Goal: Task Accomplishment & Management: Manage account settings

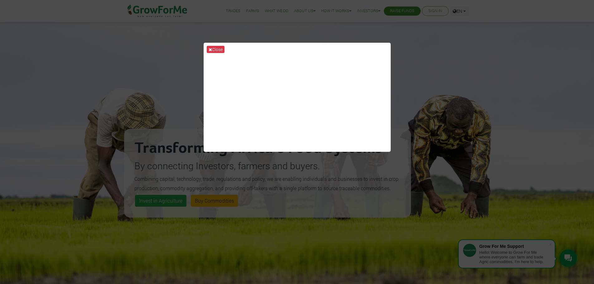
click at [393, 35] on div "Close" at bounding box center [297, 142] width 594 height 284
click at [443, 36] on div "Close" at bounding box center [297, 142] width 594 height 284
click at [426, 50] on div "Close" at bounding box center [297, 142] width 594 height 284
click at [212, 50] on icon at bounding box center [209, 49] width 3 height 4
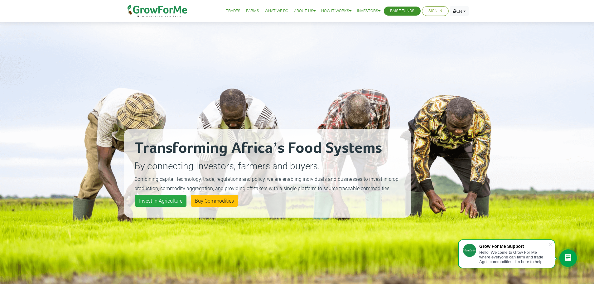
click at [434, 13] on link "Sign In" at bounding box center [435, 11] width 14 height 7
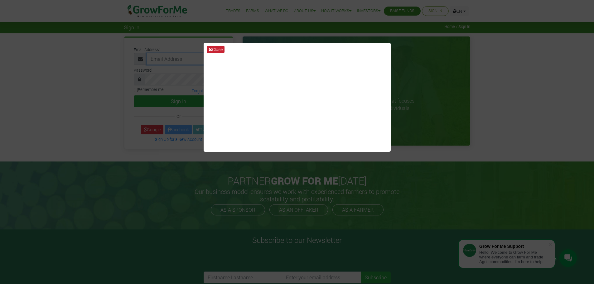
type input "fixthatcreditscore@gmail.com"
click at [214, 46] on button "Close" at bounding box center [216, 49] width 18 height 7
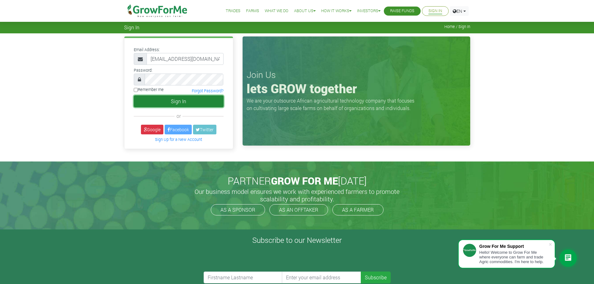
click at [176, 99] on button "Sign In" at bounding box center [179, 101] width 90 height 12
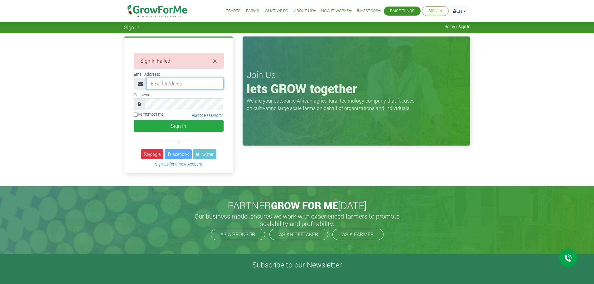
type input "[EMAIL_ADDRESS][DOMAIN_NAME]"
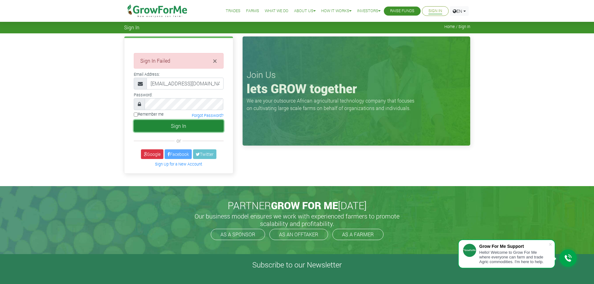
click at [167, 127] on button "Sign In" at bounding box center [179, 126] width 90 height 12
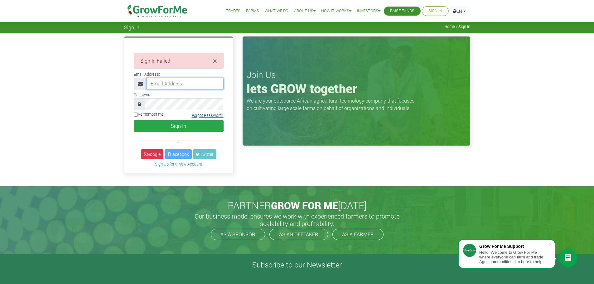
type input "fixthatcreditscore@gmail.com"
click at [212, 115] on link "Forgot Password?" at bounding box center [208, 115] width 32 height 5
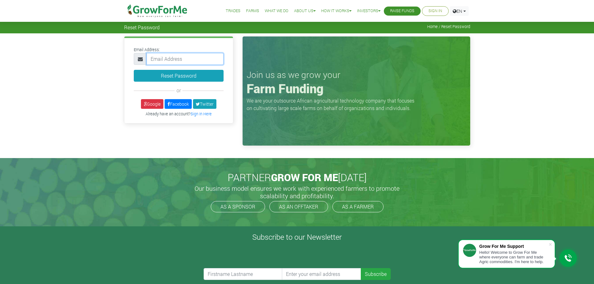
click at [183, 60] on input "email" at bounding box center [184, 59] width 77 height 12
type input "[EMAIL_ADDRESS][DOMAIN_NAME]"
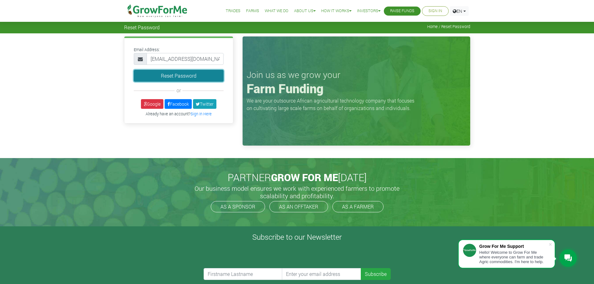
click at [173, 75] on button "Reset Password" at bounding box center [179, 76] width 90 height 12
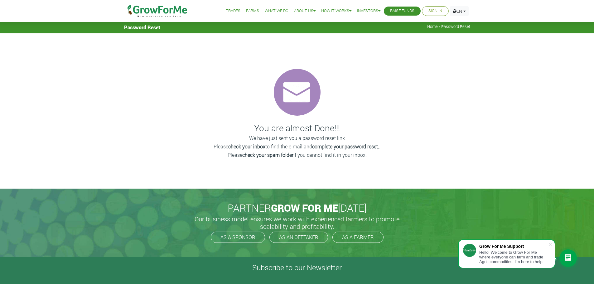
click at [253, 13] on link "Farms" at bounding box center [252, 11] width 13 height 7
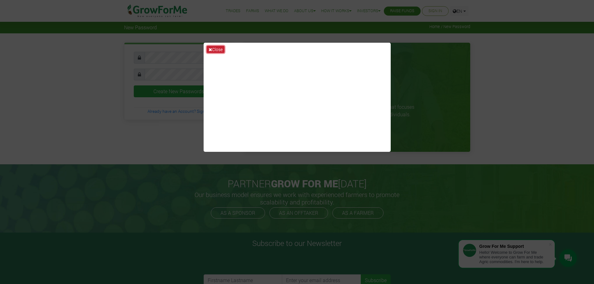
click at [218, 50] on button "Close" at bounding box center [216, 49] width 18 height 7
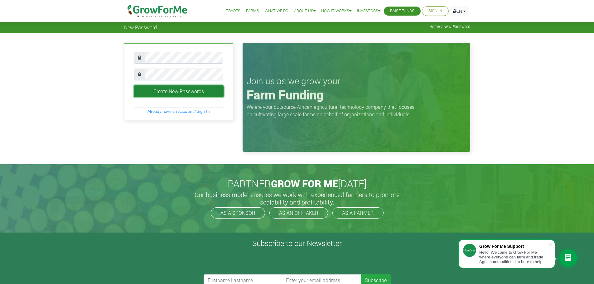
click at [179, 94] on button "Create New Passwords" at bounding box center [179, 91] width 90 height 12
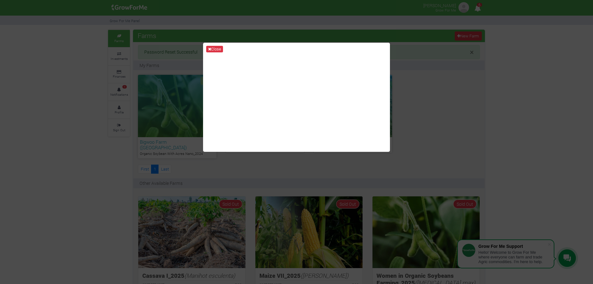
click at [405, 36] on div "Close" at bounding box center [296, 142] width 593 height 284
click at [221, 48] on button "Close" at bounding box center [214, 49] width 17 height 7
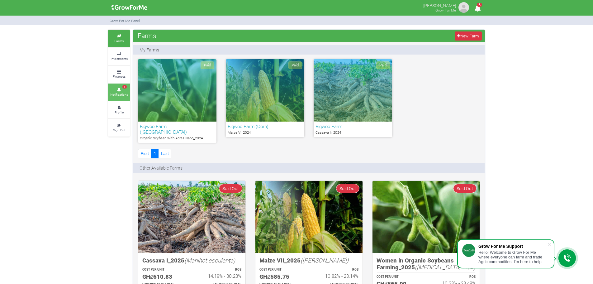
click at [124, 87] on span "6" at bounding box center [124, 87] width 4 height 4
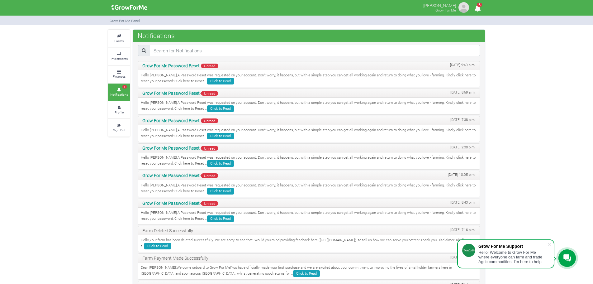
click at [212, 66] on span "Unread" at bounding box center [209, 66] width 17 height 5
click at [122, 72] on icon at bounding box center [119, 71] width 19 height 3
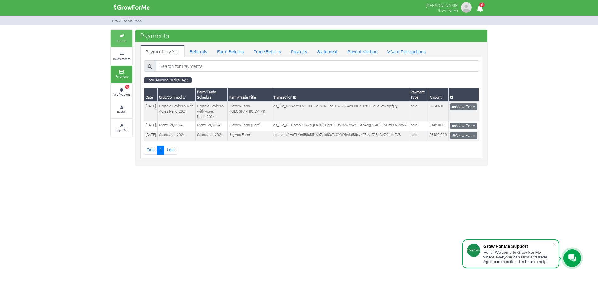
click at [122, 38] on link "Farms" at bounding box center [122, 38] width 22 height 17
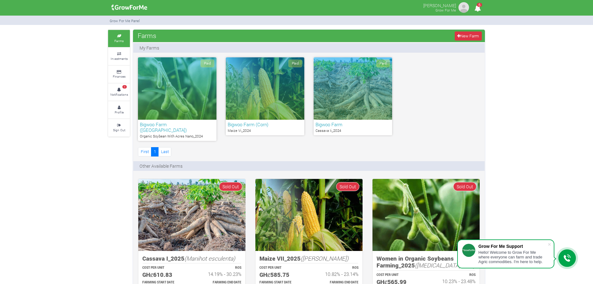
click at [164, 85] on div "Paid" at bounding box center [177, 88] width 79 height 62
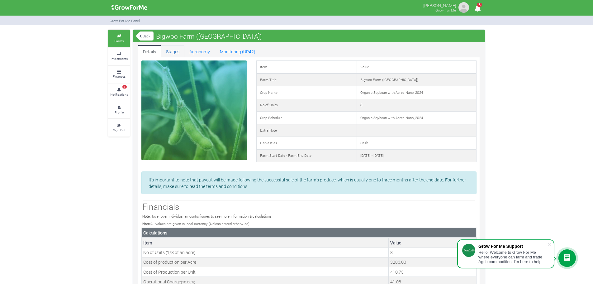
click at [180, 52] on link "Stages" at bounding box center [172, 51] width 23 height 12
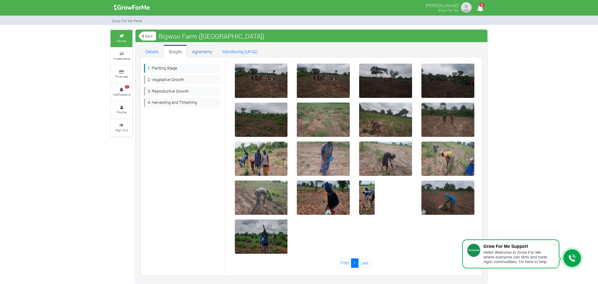
click at [209, 53] on link "Agronomy" at bounding box center [202, 51] width 31 height 12
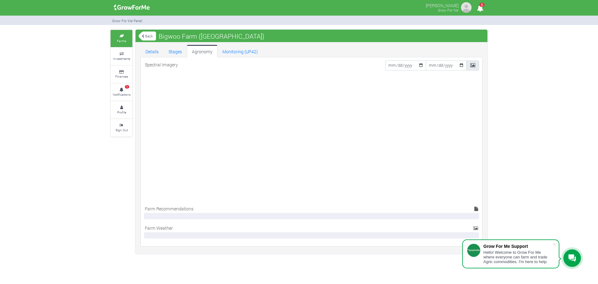
click at [149, 38] on link "Back" at bounding box center [147, 36] width 17 height 10
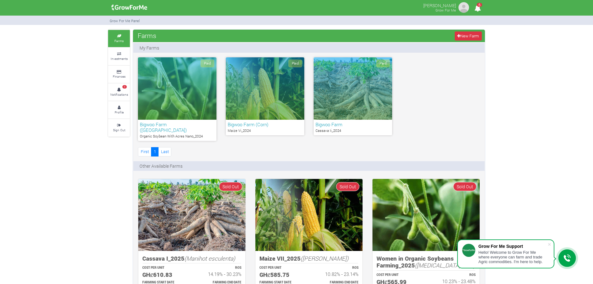
click at [256, 87] on div "Paid" at bounding box center [265, 88] width 79 height 62
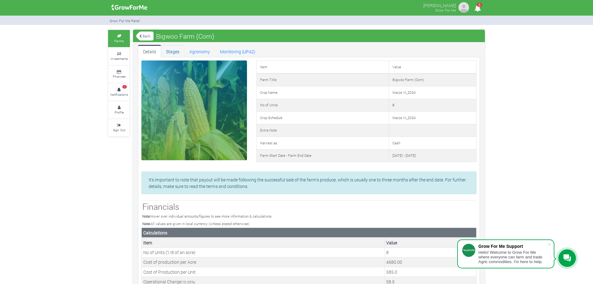
click at [175, 53] on link "Stages" at bounding box center [172, 51] width 23 height 12
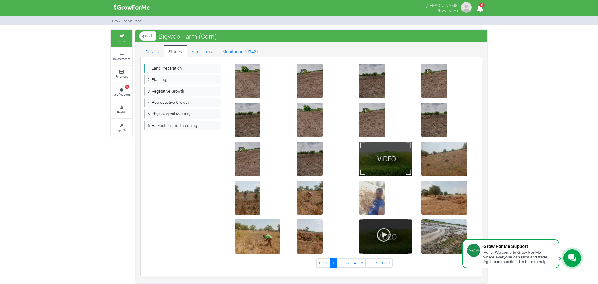
click at [396, 231] on div at bounding box center [385, 236] width 53 height 34
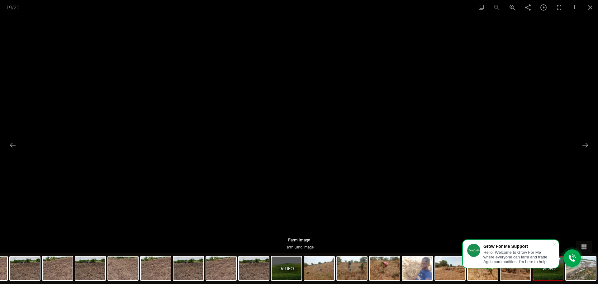
click at [329, 209] on div at bounding box center [299, 141] width 263 height 148
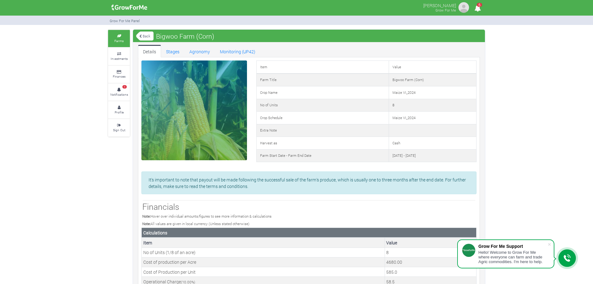
click at [147, 39] on link "Back" at bounding box center [144, 36] width 17 height 10
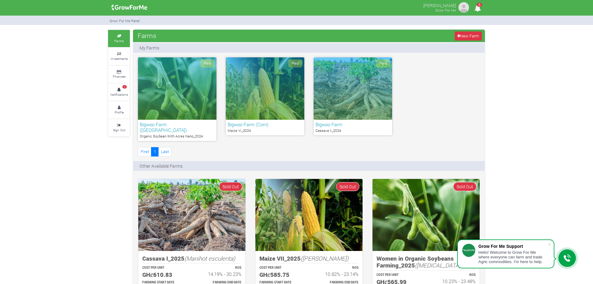
click at [339, 91] on div "Paid" at bounding box center [353, 88] width 79 height 62
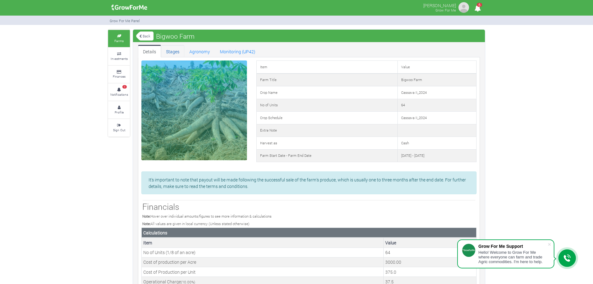
click at [178, 53] on link "Stages" at bounding box center [172, 51] width 23 height 12
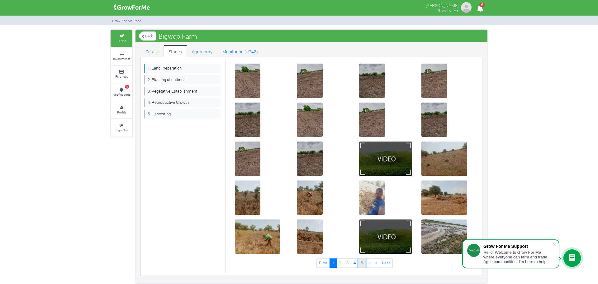
click at [362, 266] on link "5" at bounding box center [361, 262] width 7 height 9
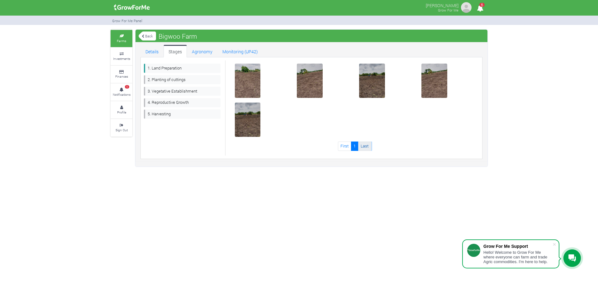
click at [365, 144] on link "Last" at bounding box center [364, 145] width 13 height 9
click at [426, 91] on img at bounding box center [435, 81] width 20 height 20
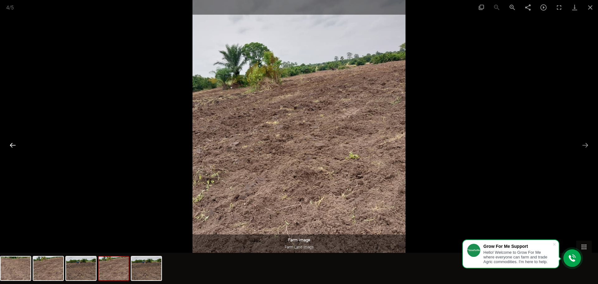
click at [15, 144] on button "Previous slide" at bounding box center [12, 145] width 13 height 12
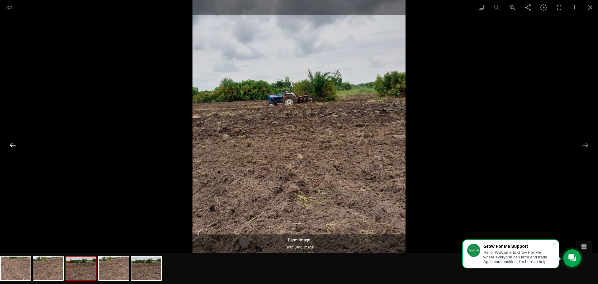
click at [15, 144] on button "Previous slide" at bounding box center [12, 145] width 13 height 12
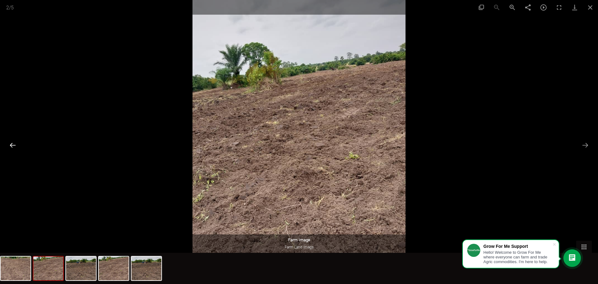
click at [15, 144] on button "Previous slide" at bounding box center [12, 145] width 13 height 12
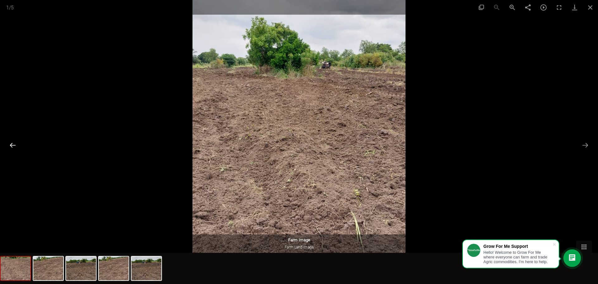
click at [15, 144] on button "Previous slide" at bounding box center [12, 145] width 13 height 12
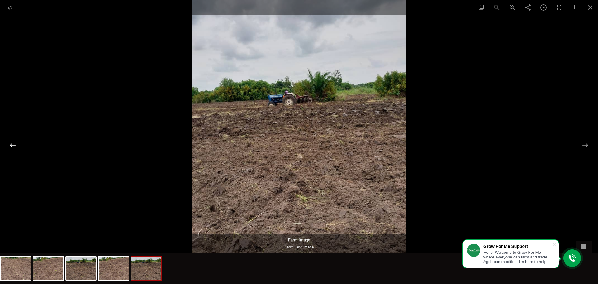
click at [15, 144] on button "Previous slide" at bounding box center [12, 145] width 13 height 12
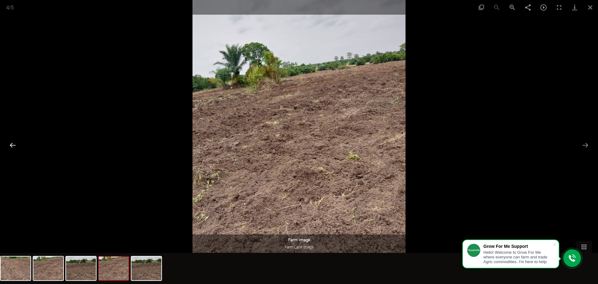
click at [15, 144] on button "Previous slide" at bounding box center [12, 145] width 13 height 12
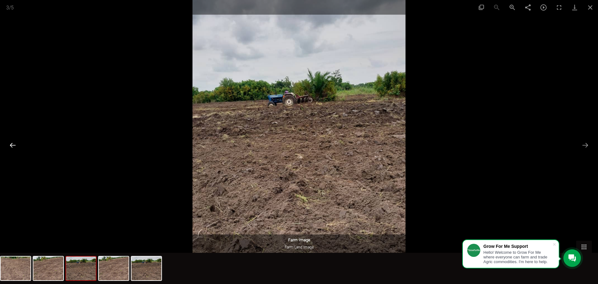
click at [15, 144] on button "Previous slide" at bounding box center [12, 145] width 13 height 12
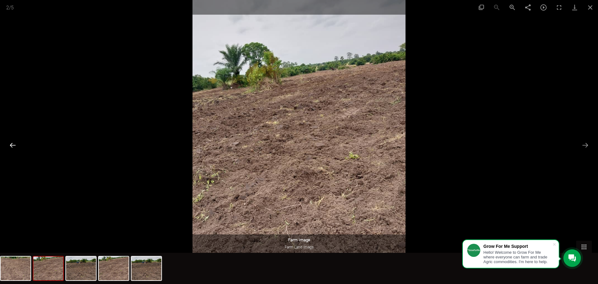
click at [15, 144] on button "Previous slide" at bounding box center [12, 145] width 13 height 12
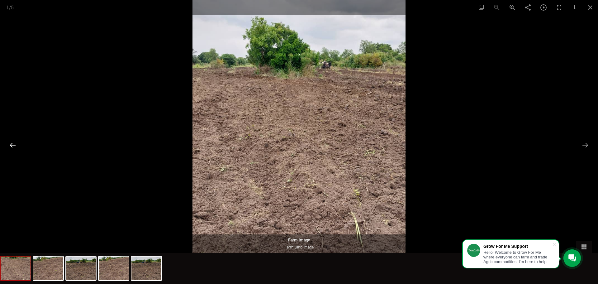
click at [15, 144] on button "Previous slide" at bounding box center [12, 145] width 13 height 12
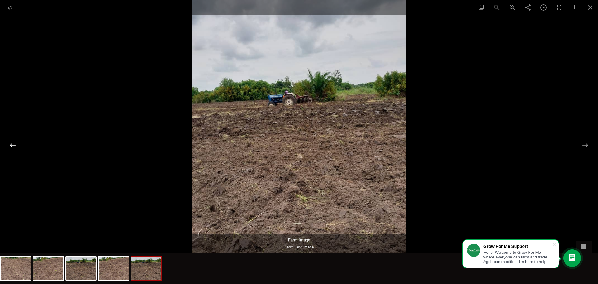
click at [15, 144] on button "Previous slide" at bounding box center [12, 145] width 13 height 12
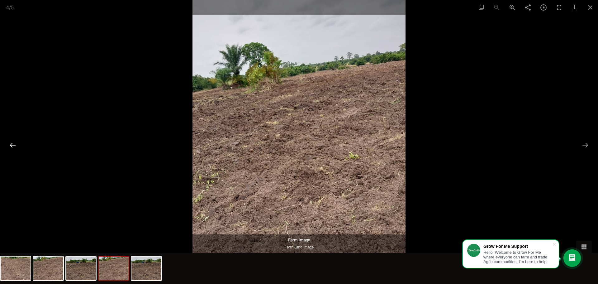
click at [15, 141] on button "Previous slide" at bounding box center [12, 145] width 13 height 12
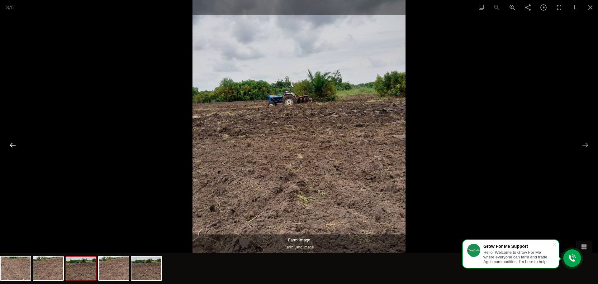
click at [15, 141] on button "Previous slide" at bounding box center [12, 145] width 13 height 12
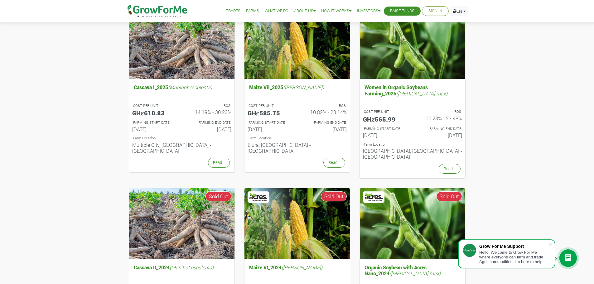
scroll to position [31, 0]
